Goal: Task Accomplishment & Management: Use online tool/utility

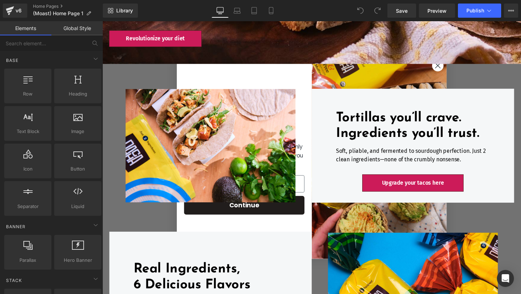
scroll to position [178, 0]
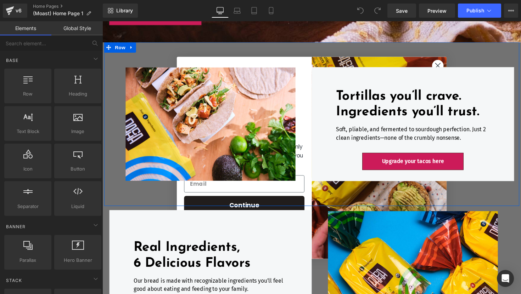
click at [446, 63] on div "Tortillas you’ll crave. Ingredients you’ll trust. Heading Soft, pliable, and fe…" at bounding box center [316, 127] width 425 height 168
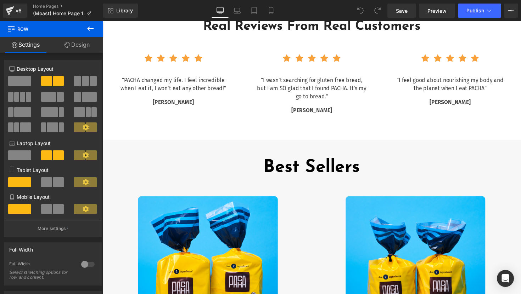
scroll to position [1319, 0]
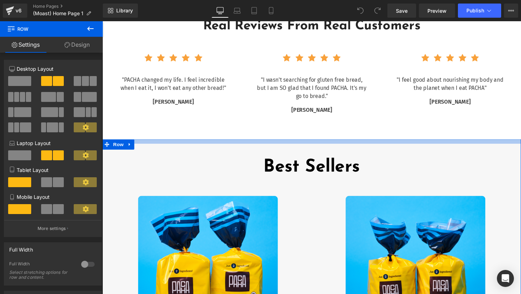
click at [321, 142] on div at bounding box center [316, 144] width 428 height 5
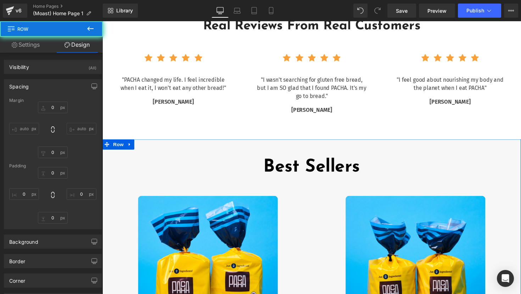
type input "0"
type input "13"
type input "0"
type input "22"
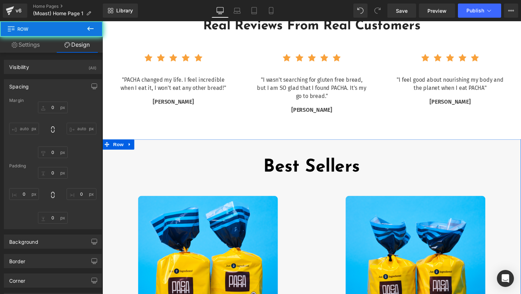
type input "0"
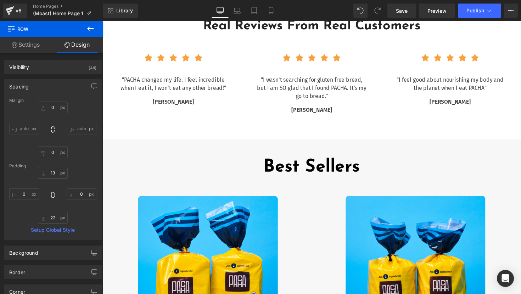
click at [94, 29] on icon at bounding box center [90, 28] width 8 height 8
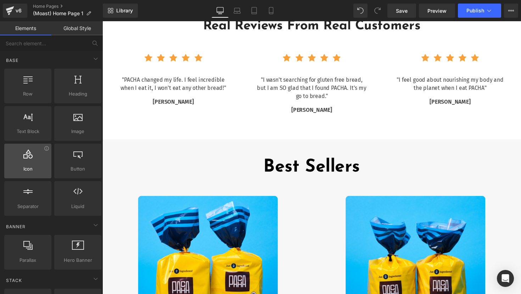
scroll to position [1, 0]
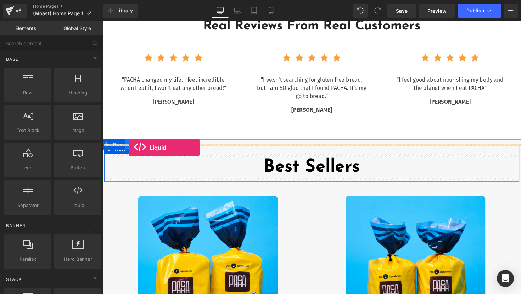
drag, startPoint x: 169, startPoint y: 216, endPoint x: 129, endPoint y: 151, distance: 76.3
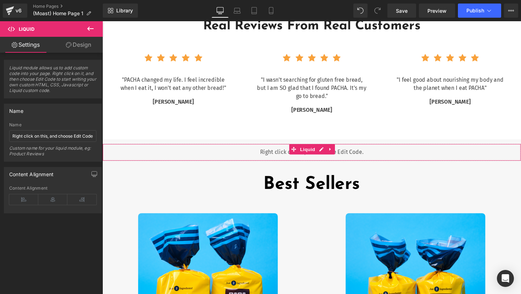
click at [40, 77] on span "Liquid module allows us to add custom code into your page. Right click on it, a…" at bounding box center [52, 81] width 87 height 33
click at [49, 86] on span "Liquid module allows us to add custom code into your page. Right click on it, a…" at bounding box center [52, 81] width 87 height 33
click at [29, 137] on input "Right click on this, and choose Edit Code." at bounding box center [52, 136] width 87 height 12
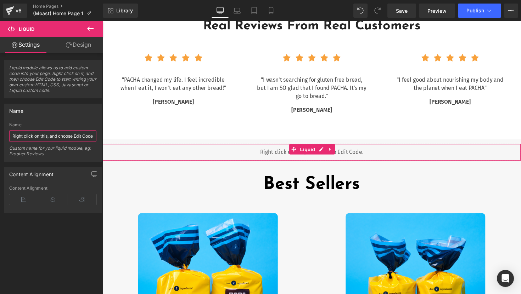
click at [29, 137] on input "Right click on this, and choose Edit Code." at bounding box center [52, 136] width 87 height 12
click at [38, 137] on input "Right click on this, and choose Edit Code." at bounding box center [52, 136] width 87 height 12
click at [39, 137] on input "Right click on this, and choose Edit Code." at bounding box center [52, 136] width 87 height 12
click at [54, 137] on input "Right click on this, and choose Edit Code." at bounding box center [52, 136] width 87 height 12
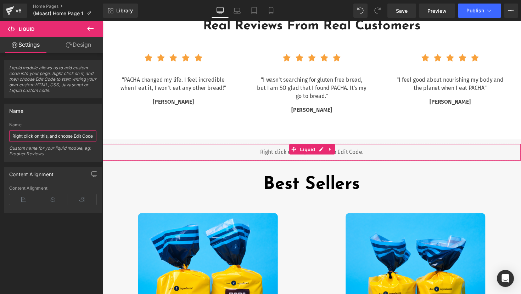
click at [54, 137] on input "Right click on this, and choose Edit Code." at bounding box center [52, 136] width 87 height 12
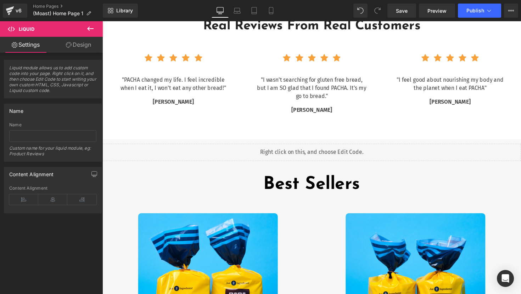
click at [75, 123] on div "Name" at bounding box center [52, 125] width 87 height 5
click at [60, 154] on div "Custom name for your liquid module, eg: Product Reviews" at bounding box center [52, 154] width 87 height 16
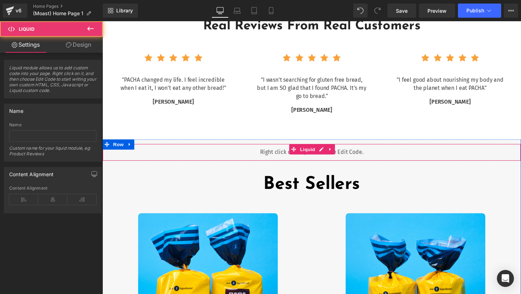
click at [254, 152] on div "Liquid" at bounding box center [316, 156] width 428 height 18
click at [308, 150] on span "Liquid" at bounding box center [312, 152] width 19 height 11
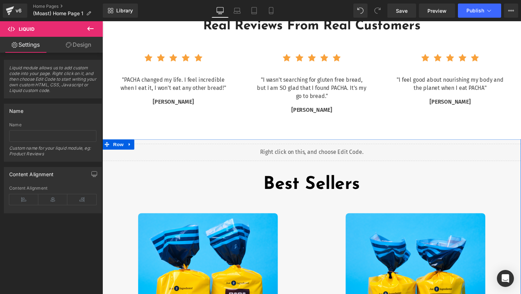
click at [328, 152] on div "Liquid" at bounding box center [316, 156] width 428 height 18
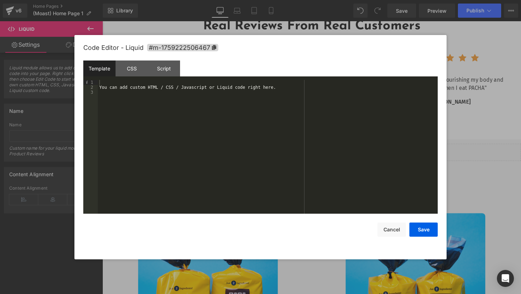
click at [182, 97] on div "You can add custom HTML / CSS / Javascript or Liquid code right here." at bounding box center [268, 152] width 340 height 144
click at [192, 86] on div "You can add custom HTML / CSS / Javascript or Liquid code right here." at bounding box center [268, 152] width 340 height 144
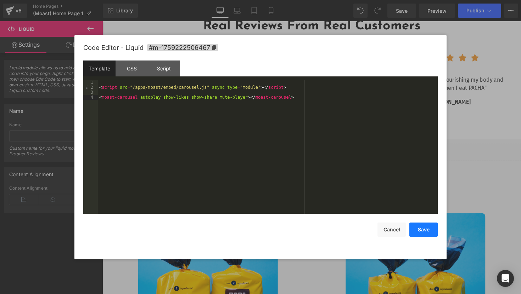
click at [423, 230] on button "Save" at bounding box center [423, 230] width 28 height 14
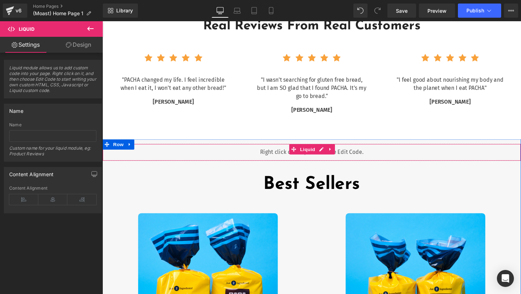
click at [190, 153] on div "Liquid" at bounding box center [316, 156] width 428 height 18
click at [247, 156] on div "Liquid" at bounding box center [316, 156] width 428 height 18
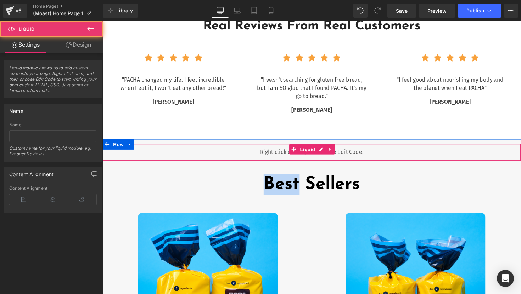
click at [247, 156] on div "Liquid" at bounding box center [316, 156] width 428 height 18
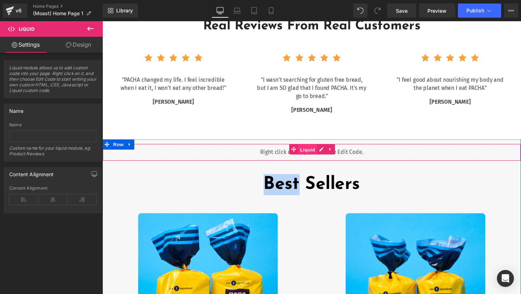
click at [310, 154] on span "Liquid" at bounding box center [312, 153] width 19 height 11
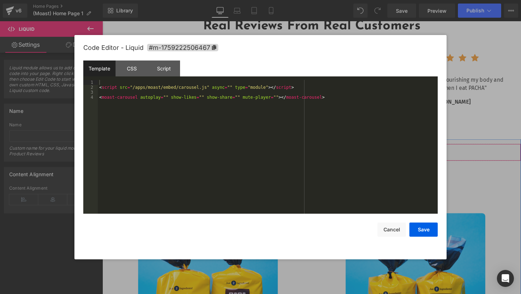
click at [326, 154] on div "Liquid" at bounding box center [316, 156] width 428 height 18
click at [267, 135] on div "< script src = "/apps/moast/embed/carousel.js" async = "" type = "module" > </ …" at bounding box center [268, 152] width 340 height 144
click at [141, 86] on div "< script src = "/apps/moast/embed/carousel.js" async = "" type = "module" > </ …" at bounding box center [268, 152] width 340 height 144
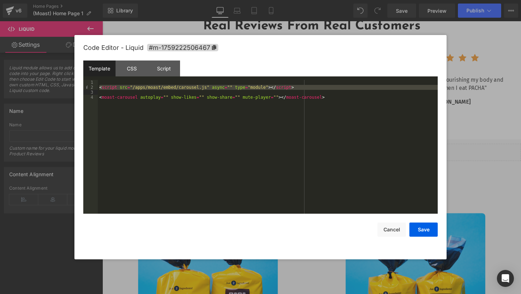
click at [333, 98] on div "< script src = "/apps/moast/embed/carousel.js" async = "" type = "module" > </ …" at bounding box center [268, 152] width 340 height 144
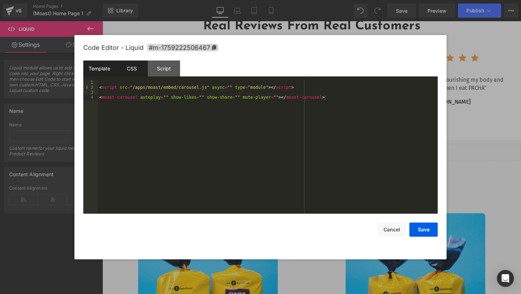
click at [131, 67] on div "CSS" at bounding box center [131, 69] width 32 height 16
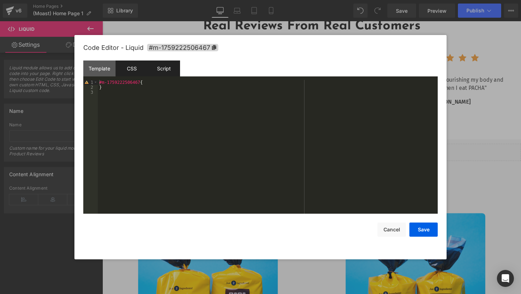
click at [167, 69] on div "Script" at bounding box center [164, 69] width 32 height 16
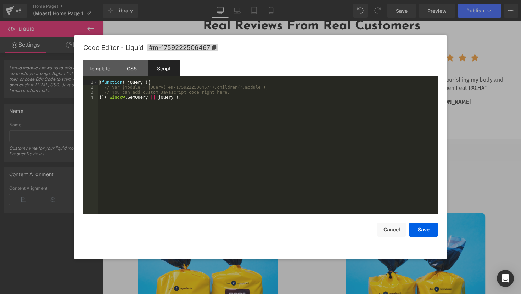
click at [152, 90] on div "( function ( jQuery ) { // var $module = jQuery('#m-1759222506467').children('.…" at bounding box center [268, 152] width 340 height 144
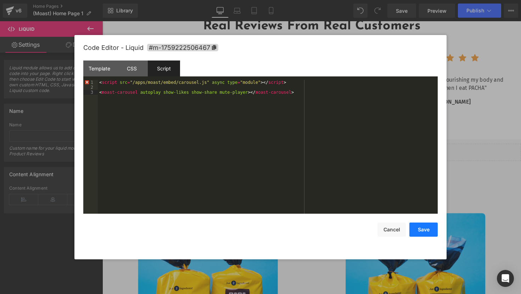
click at [426, 231] on button "Save" at bounding box center [423, 230] width 28 height 14
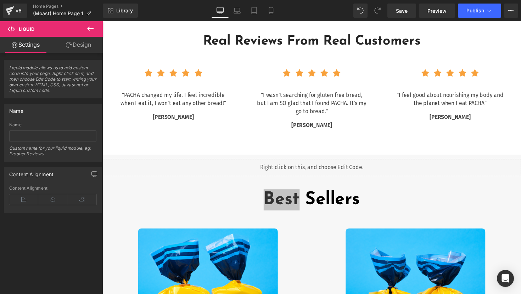
scroll to position [1302, 0]
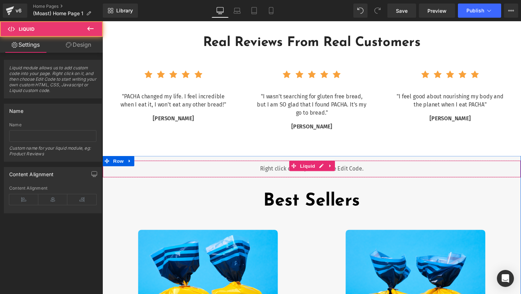
click at [283, 170] on div "Liquid" at bounding box center [316, 173] width 428 height 18
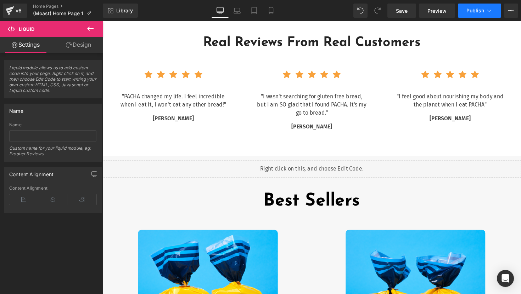
click at [478, 11] on span "Publish" at bounding box center [475, 11] width 18 height 6
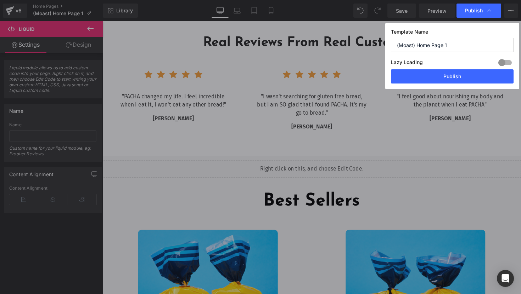
click at [478, 11] on span "Publish" at bounding box center [474, 10] width 18 height 6
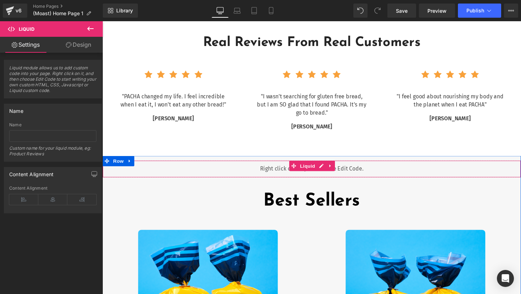
click at [270, 171] on div "Liquid" at bounding box center [316, 173] width 428 height 18
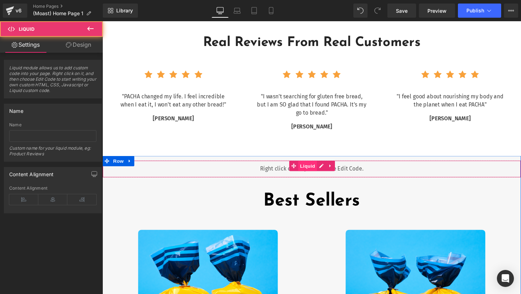
click at [306, 166] on span "Liquid" at bounding box center [312, 169] width 19 height 11
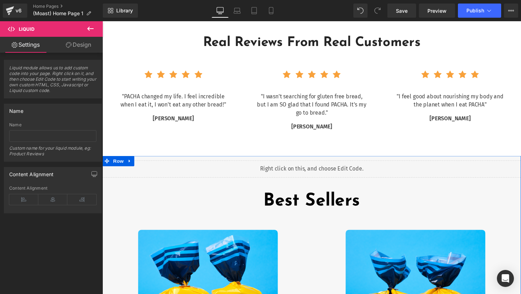
click at [328, 166] on div "Liquid" at bounding box center [316, 173] width 428 height 18
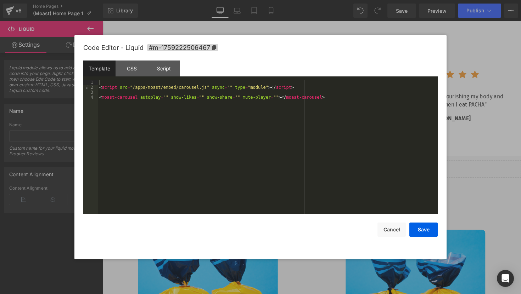
click at [419, 222] on div "Save Cancel" at bounding box center [260, 225] width 354 height 23
click at [421, 229] on button "Save" at bounding box center [423, 230] width 28 height 14
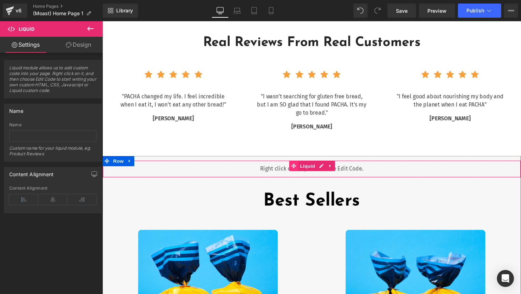
scroll to position [1301, 0]
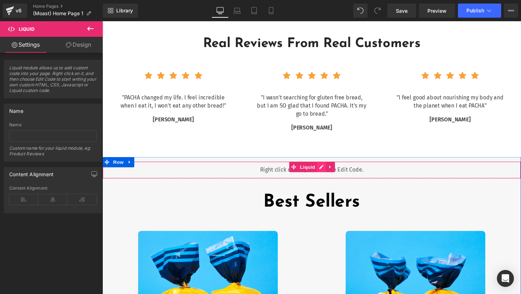
click at [325, 171] on div "Liquid" at bounding box center [316, 174] width 428 height 18
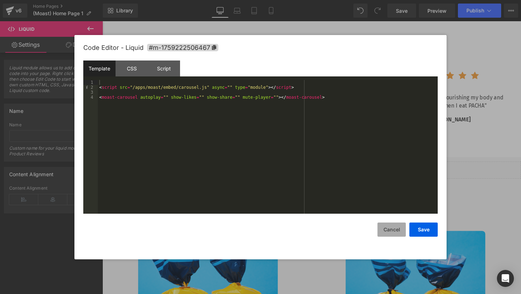
click at [394, 231] on button "Cancel" at bounding box center [391, 230] width 28 height 14
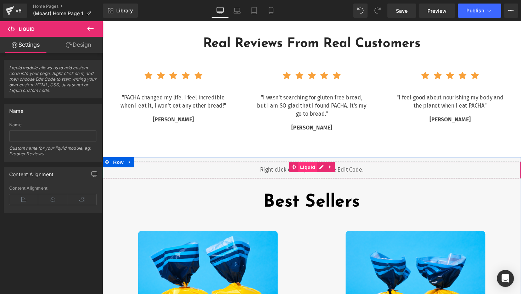
click at [304, 172] on span "Liquid" at bounding box center [312, 170] width 19 height 11
click at [332, 173] on link at bounding box center [335, 170] width 9 height 11
click at [304, 171] on span "Liquid" at bounding box center [298, 170] width 19 height 11
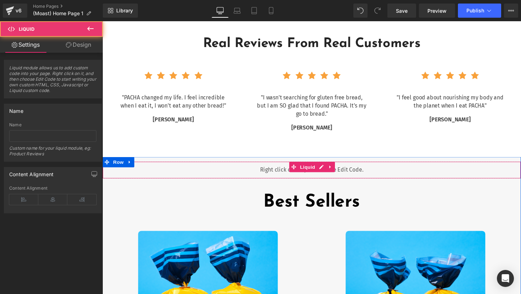
click at [324, 169] on div "Liquid" at bounding box center [316, 174] width 428 height 18
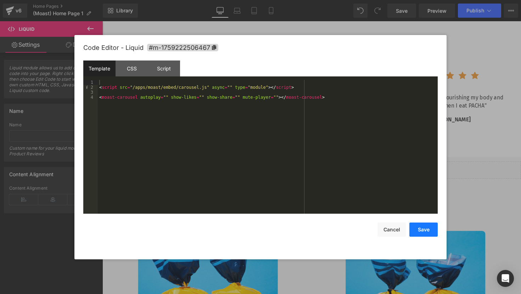
click at [420, 230] on button "Save" at bounding box center [423, 230] width 28 height 14
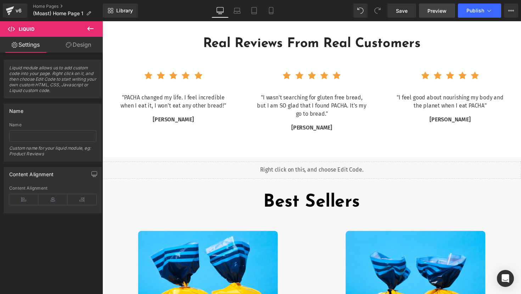
click at [436, 12] on span "Preview" at bounding box center [436, 10] width 19 height 7
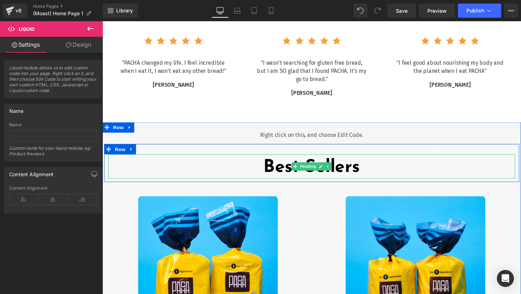
scroll to position [1337, 0]
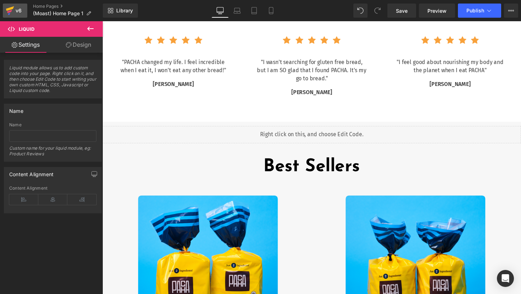
click at [17, 9] on div "v6" at bounding box center [18, 10] width 9 height 9
click at [403, 9] on span "Save" at bounding box center [402, 10] width 12 height 7
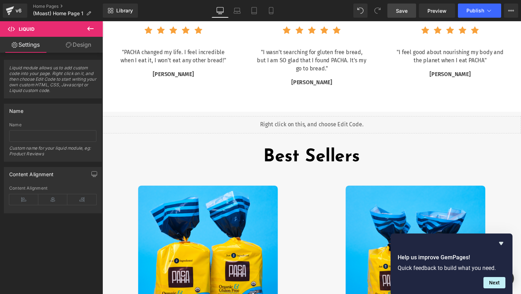
scroll to position [1347, 0]
click at [501, 241] on icon "Hide survey" at bounding box center [500, 243] width 8 height 8
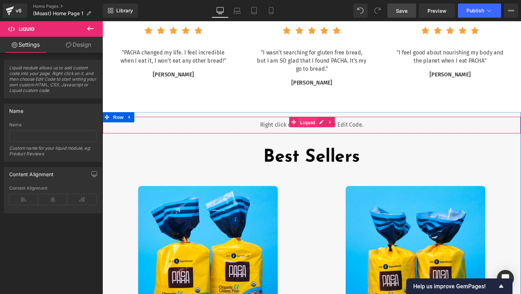
click at [313, 126] on span "Liquid" at bounding box center [312, 125] width 19 height 11
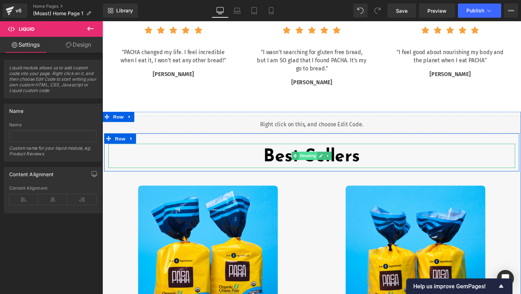
scroll to position [1347, 0]
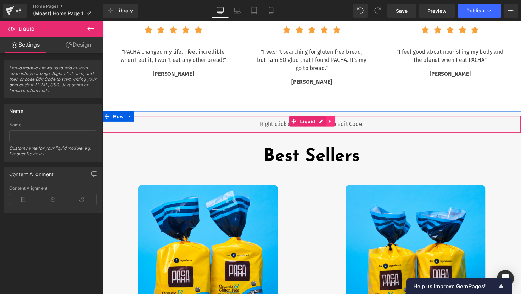
click at [334, 127] on link at bounding box center [335, 124] width 9 height 11
click at [296, 129] on div "Liquid" at bounding box center [316, 127] width 428 height 18
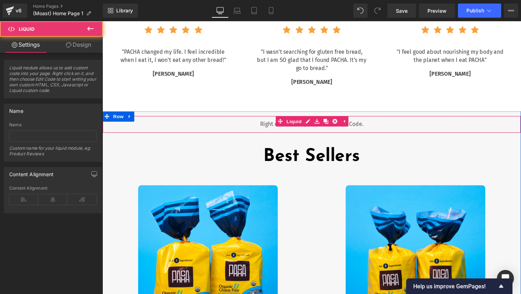
click at [256, 130] on div "Liquid" at bounding box center [316, 127] width 428 height 18
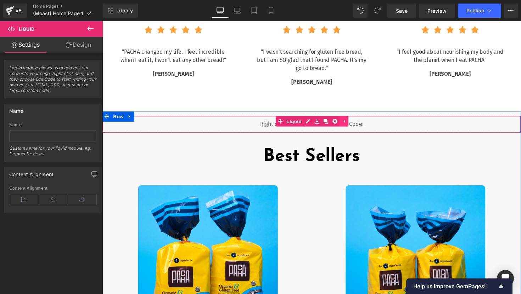
click at [351, 124] on icon at bounding box center [349, 123] width 5 height 5
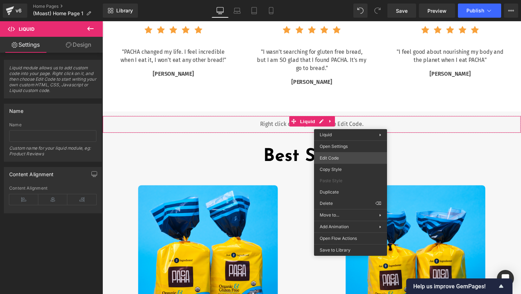
click at [339, 0] on div "Liquid You are previewing how the will restyle your page. You can not edit Elem…" at bounding box center [260, 0] width 521 height 0
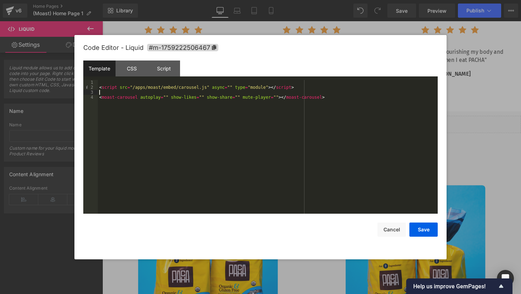
click at [275, 90] on div "< script src = "/apps/moast/embed/carousel.js" async = "" type = "module" > </ …" at bounding box center [268, 152] width 340 height 144
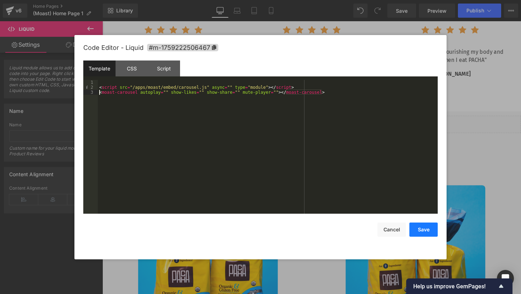
click at [426, 235] on button "Save" at bounding box center [423, 230] width 28 height 14
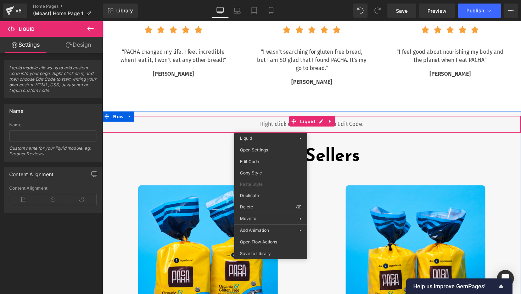
click at [274, 127] on div "Liquid" at bounding box center [316, 127] width 428 height 18
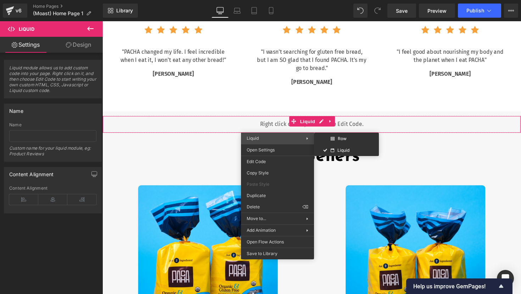
click at [265, 136] on span "Liquid" at bounding box center [275, 138] width 59 height 6
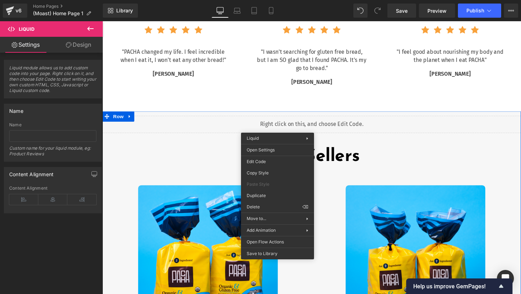
click at [250, 122] on div "Liquid" at bounding box center [316, 127] width 428 height 18
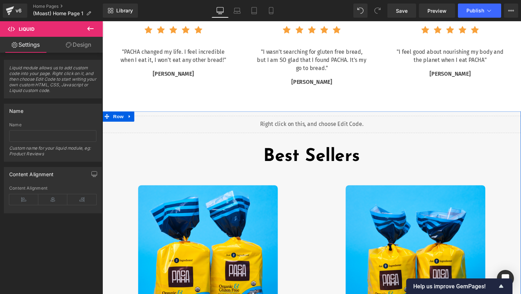
click at [326, 125] on div "Liquid" at bounding box center [316, 127] width 428 height 18
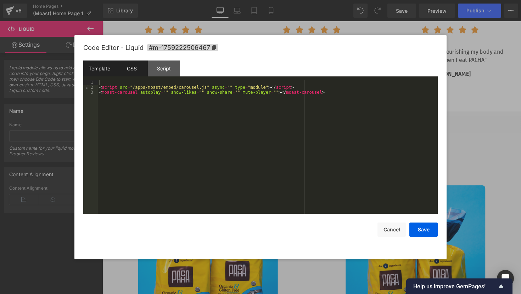
click at [127, 69] on div "CSS" at bounding box center [131, 69] width 32 height 16
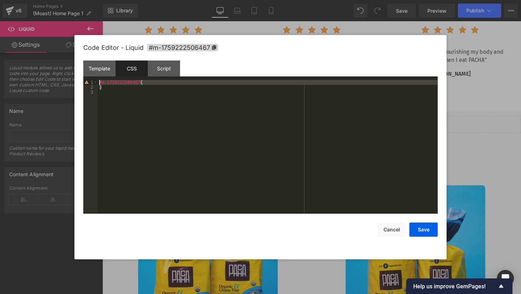
drag, startPoint x: 131, startPoint y: 87, endPoint x: 102, endPoint y: 76, distance: 30.4
click at [102, 76] on div "Template CSS Script Data 1 2 3 < script src = "/apps/moast/embed/carousel.js" a…" at bounding box center [260, 137] width 354 height 153
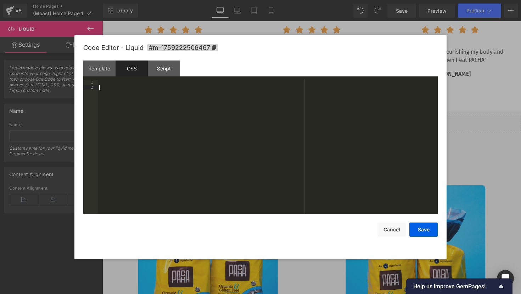
click at [174, 107] on div at bounding box center [268, 152] width 340 height 144
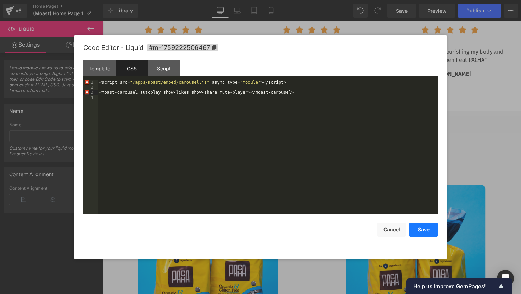
click at [423, 231] on button "Save" at bounding box center [423, 230] width 28 height 14
